Goal: Navigation & Orientation: Find specific page/section

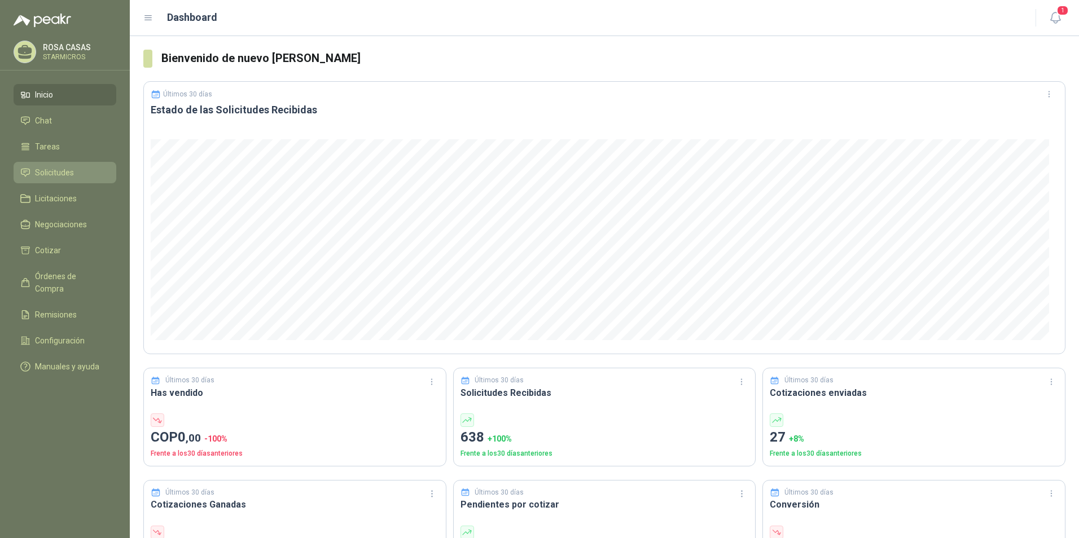
click at [64, 179] on link "Solicitudes" at bounding box center [65, 172] width 103 height 21
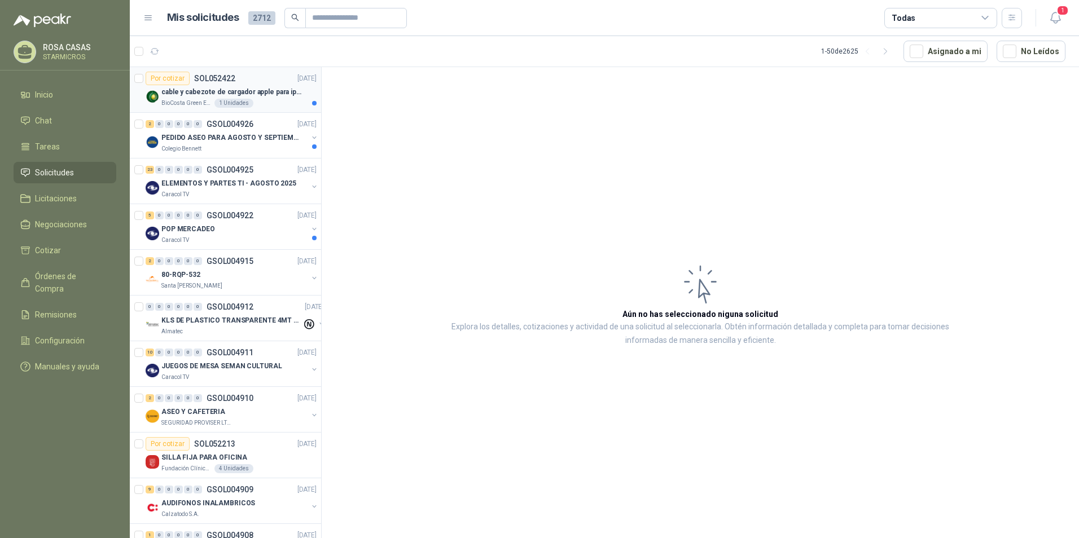
click at [173, 100] on p "BioCosta Green Energy S.A.S" at bounding box center [186, 103] width 51 height 9
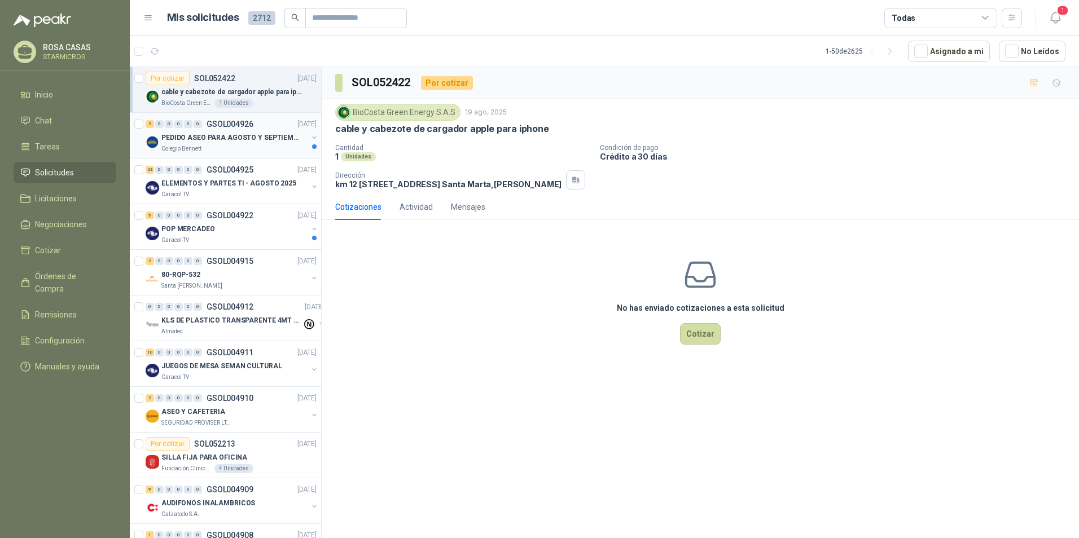
click at [206, 136] on p "PEDIDO ASEO PARA AGOSTO Y SEPTIEMBRE" at bounding box center [231, 138] width 140 height 11
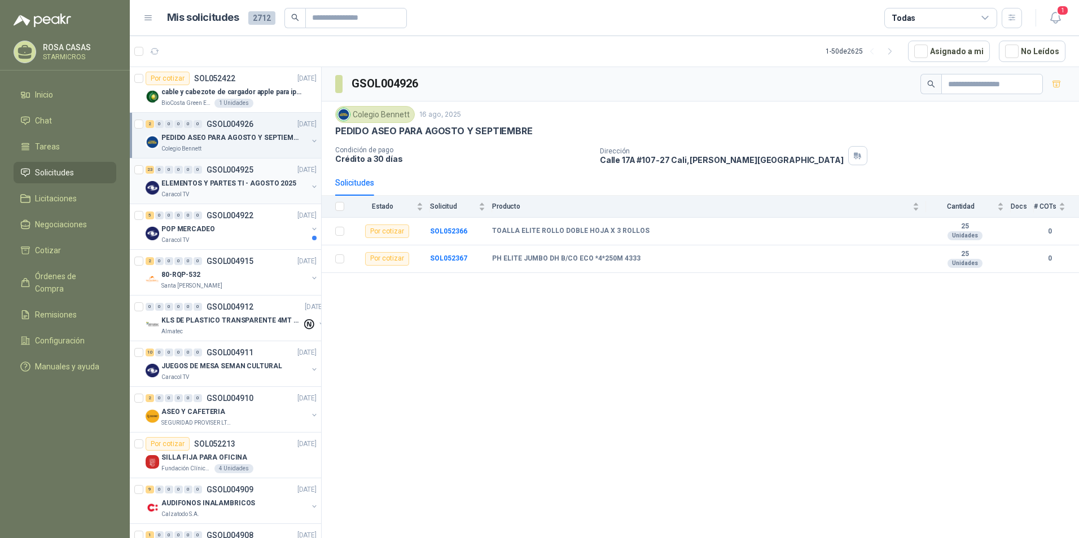
click at [202, 179] on p "ELEMENTOS Y PARTES TI - AGOSTO 2025" at bounding box center [228, 183] width 135 height 11
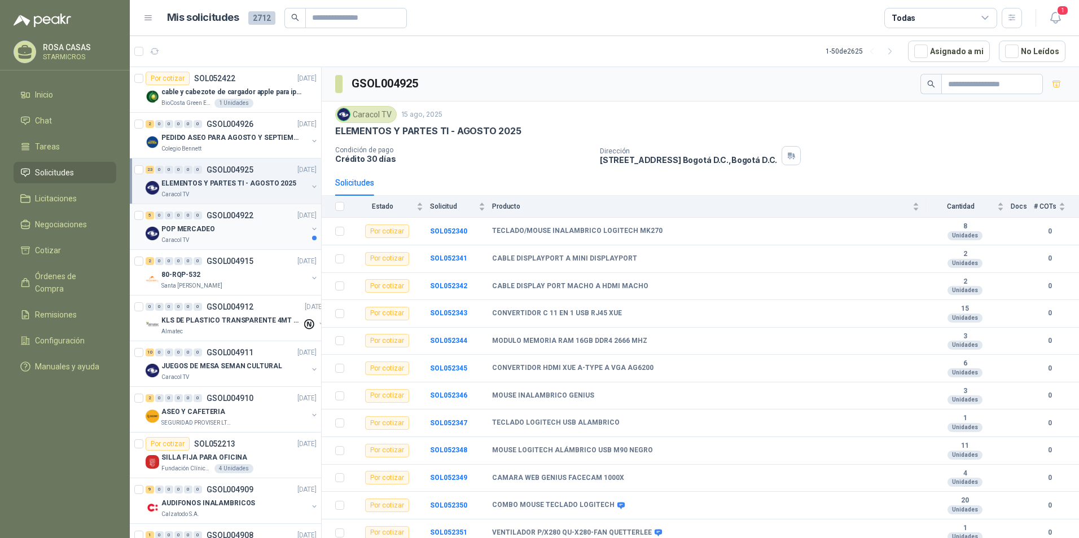
click at [199, 238] on div "Caracol TV" at bounding box center [234, 240] width 146 height 9
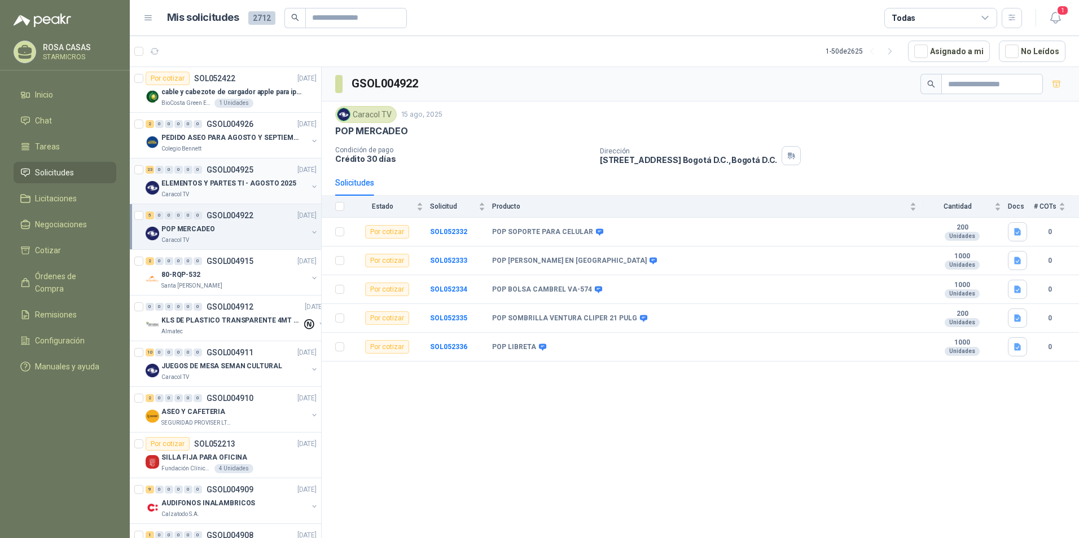
click at [204, 185] on p "ELEMENTOS Y PARTES TI - AGOSTO 2025" at bounding box center [228, 183] width 135 height 11
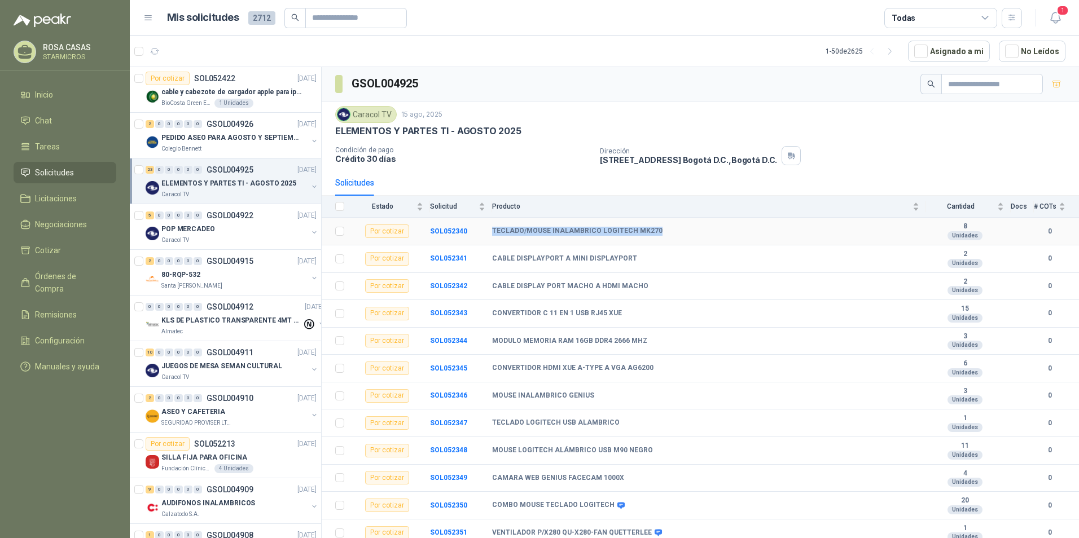
drag, startPoint x: 488, startPoint y: 228, endPoint x: 652, endPoint y: 234, distance: 164.3
click at [652, 234] on tr "Por cotizar SOL052340 TECLADO/MOUSE INALAMBRICO LOGITECH MK270 8 Unidades 0" at bounding box center [700, 232] width 757 height 28
copy tr "TECLADO/MOUSE INALAMBRICO LOGITECH MK270"
